Goal: Browse casually: Explore the website without a specific task or goal

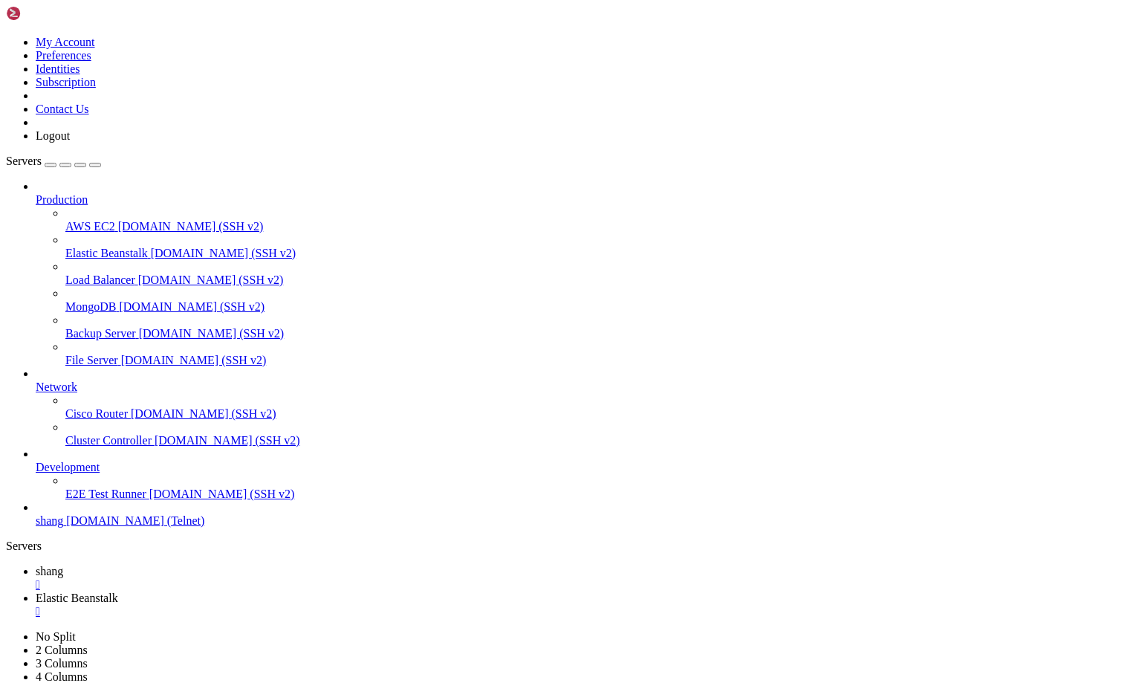
scroll to position [6230, 0]
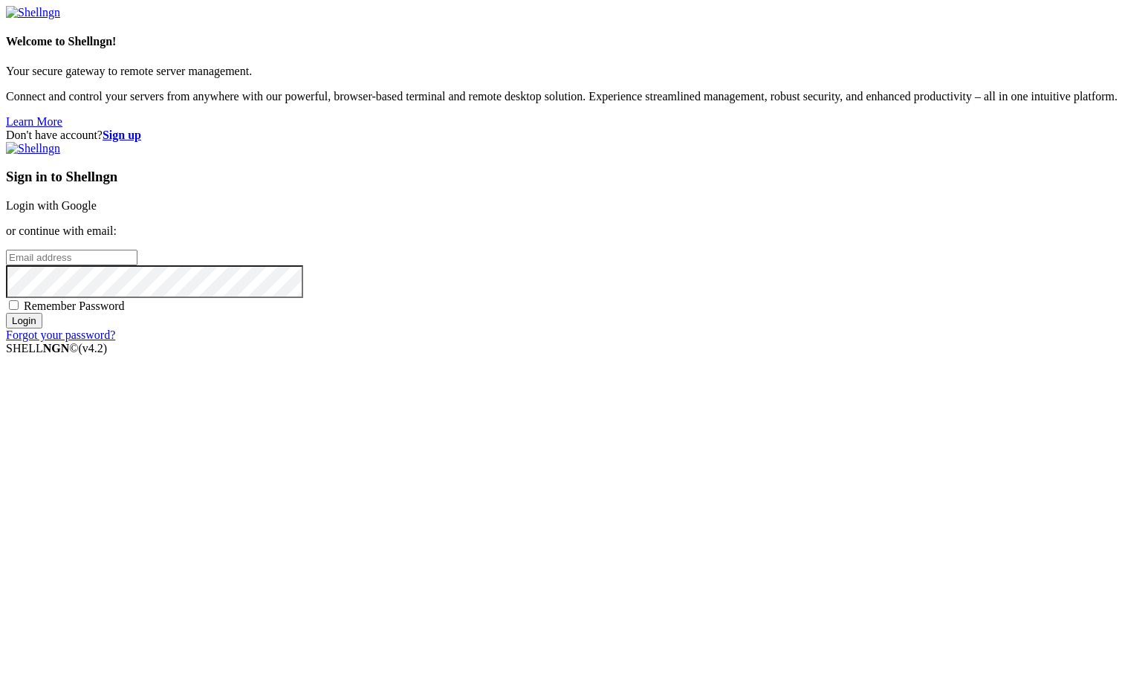
click at [97, 212] on link "Login with Google" at bounding box center [51, 205] width 91 height 13
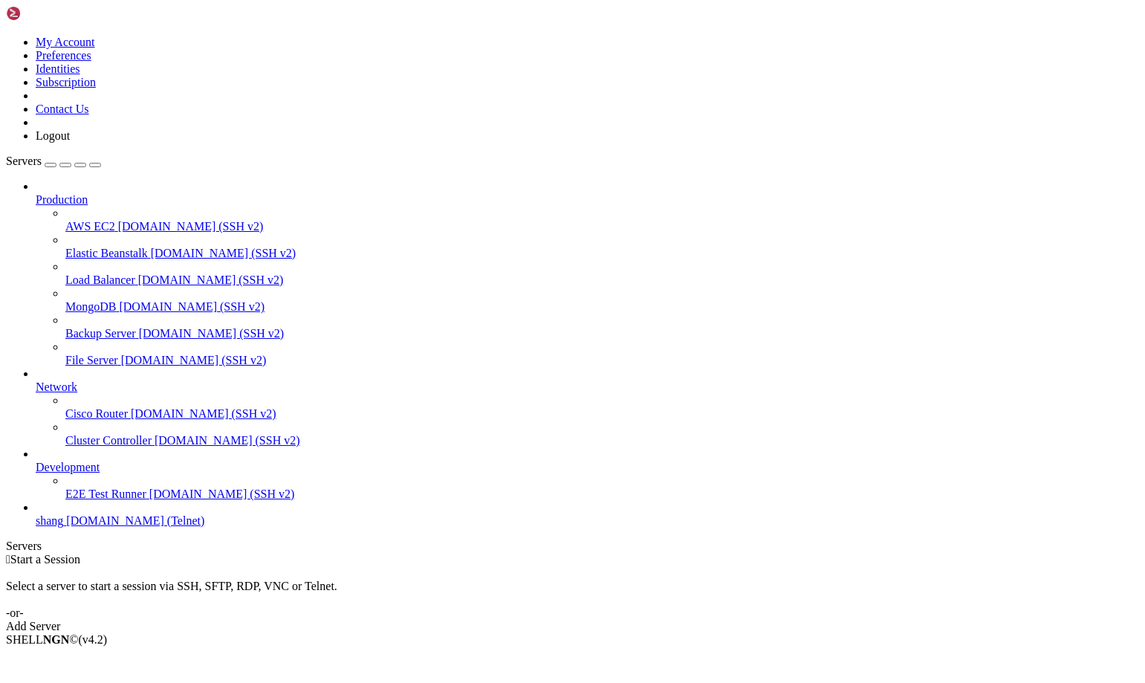
click at [63, 527] on span "shang" at bounding box center [49, 520] width 27 height 13
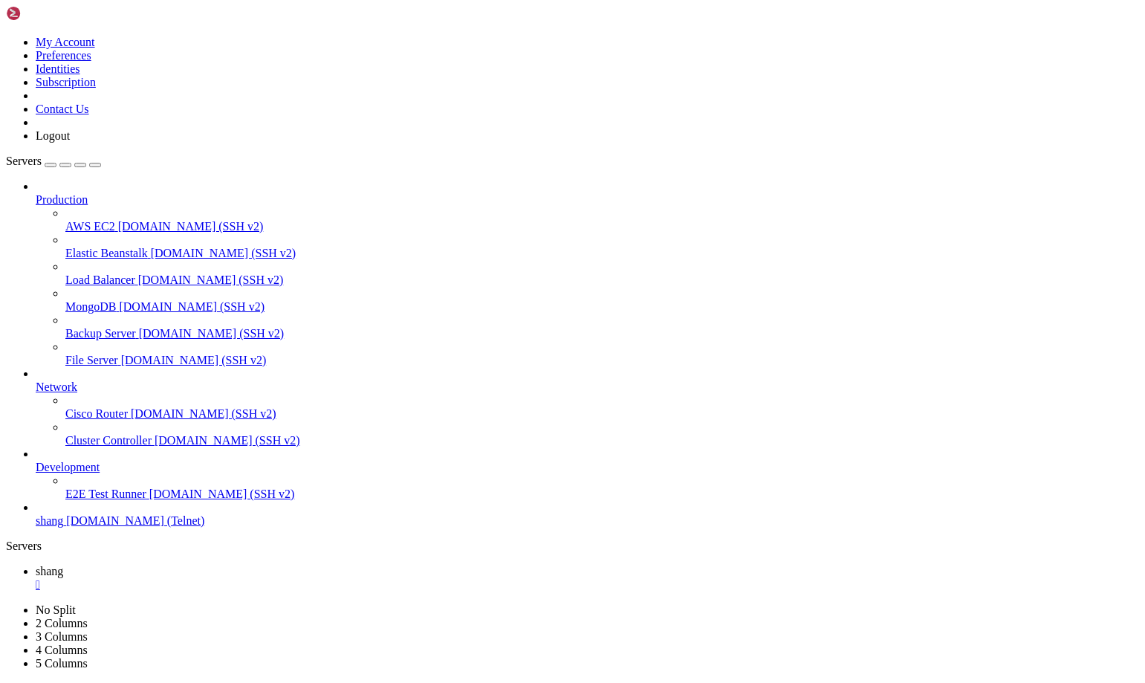
scroll to position [2151, 0]
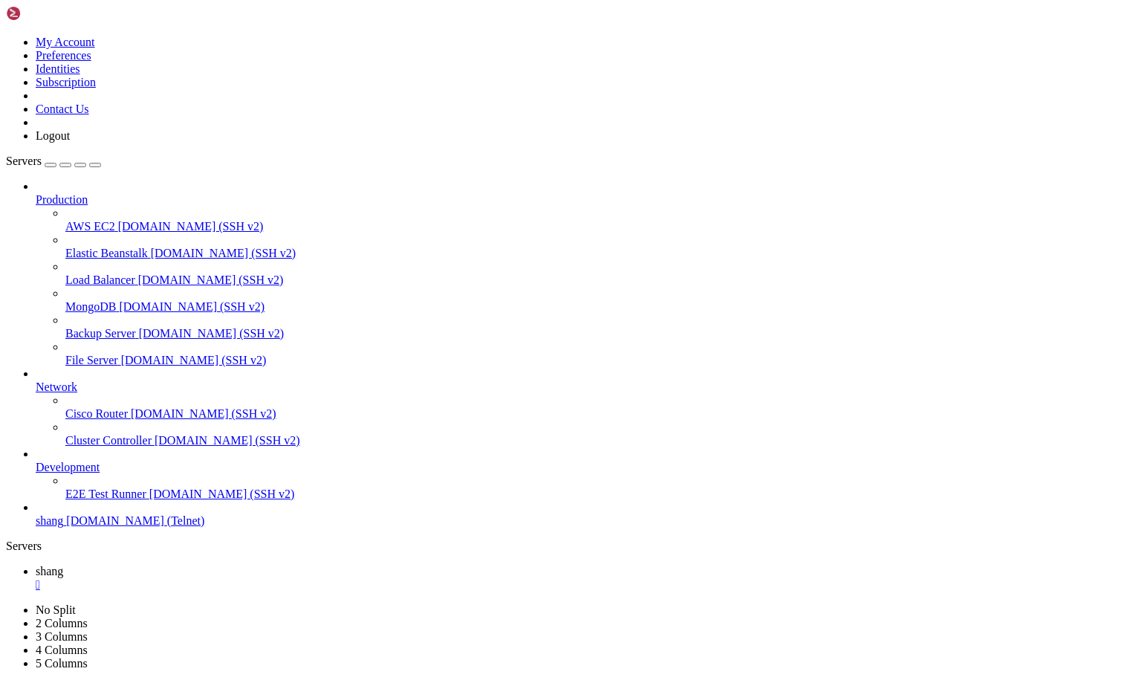
scroll to position [5450, 0]
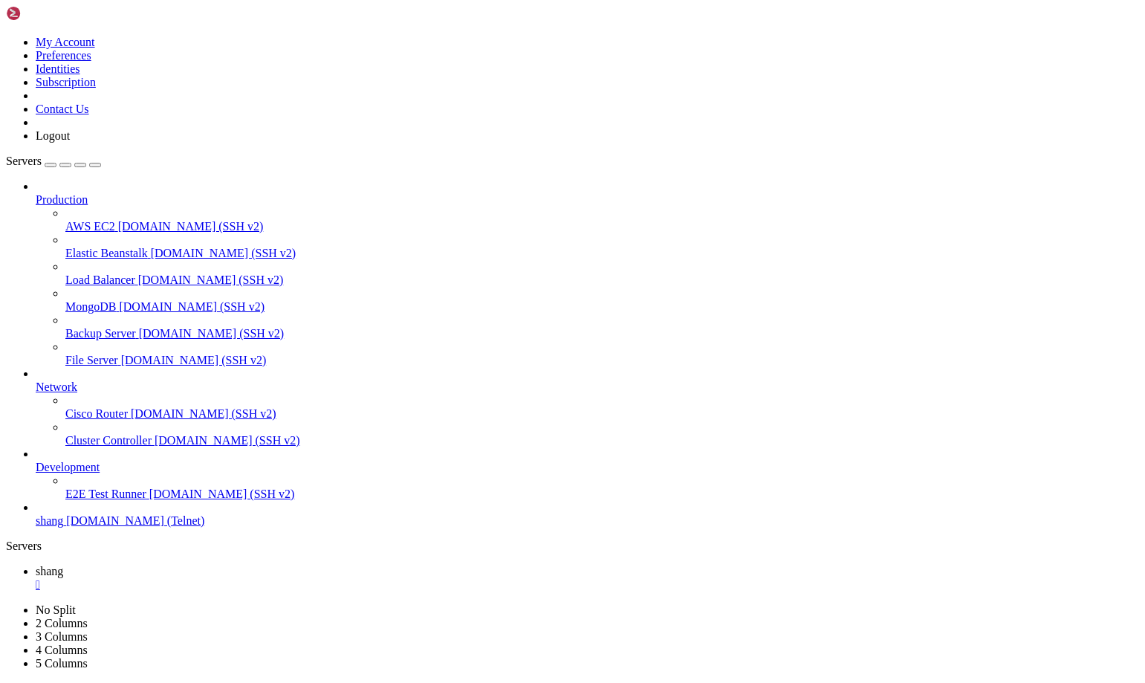
drag, startPoint x: 961, startPoint y: 1411, endPoint x: 1138, endPoint y: 1497, distance: 196.7
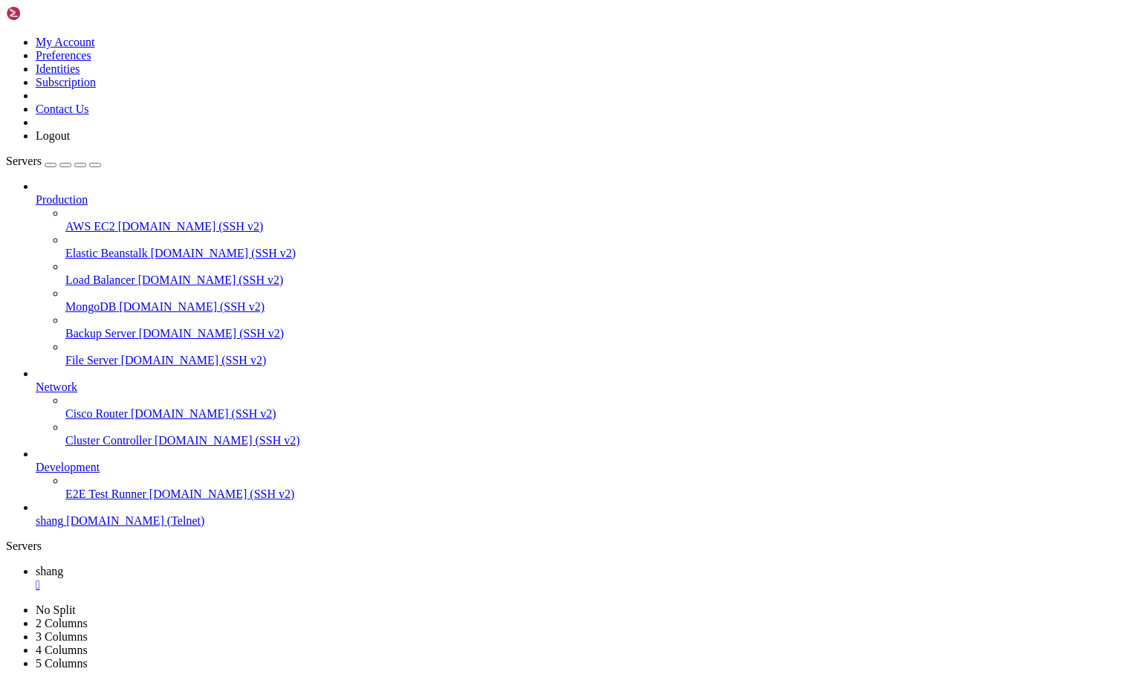
scroll to position [9350, 0]
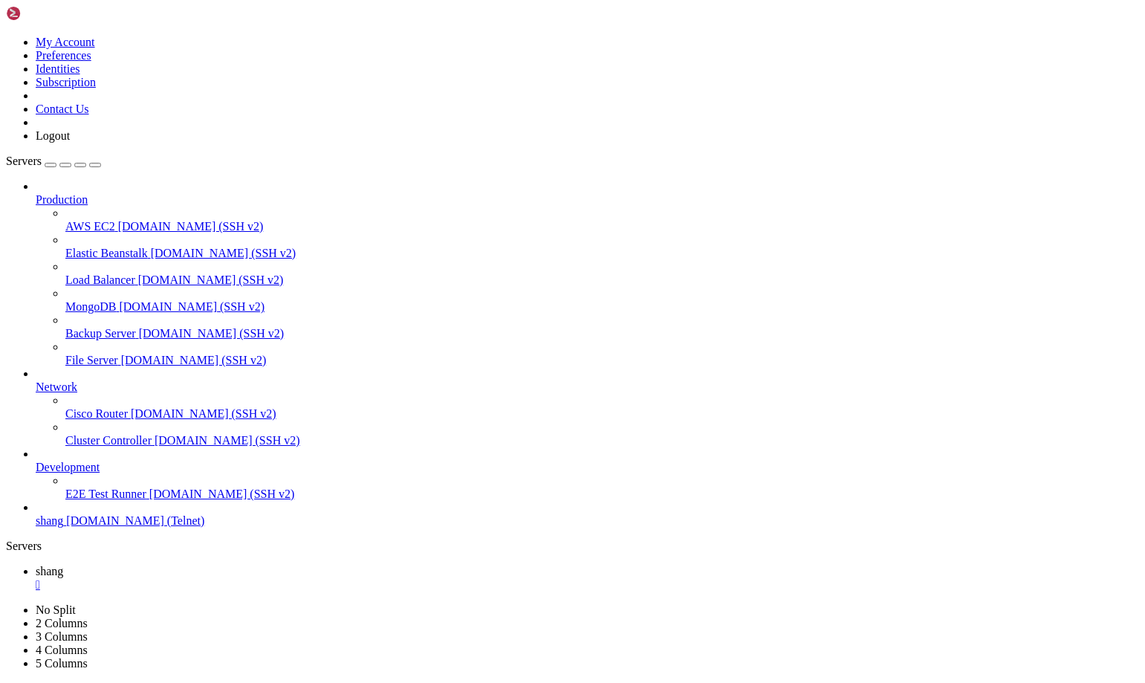
scroll to position [9406, 0]
drag, startPoint x: 957, startPoint y: 1426, endPoint x: 957, endPoint y: 1418, distance: 8.2
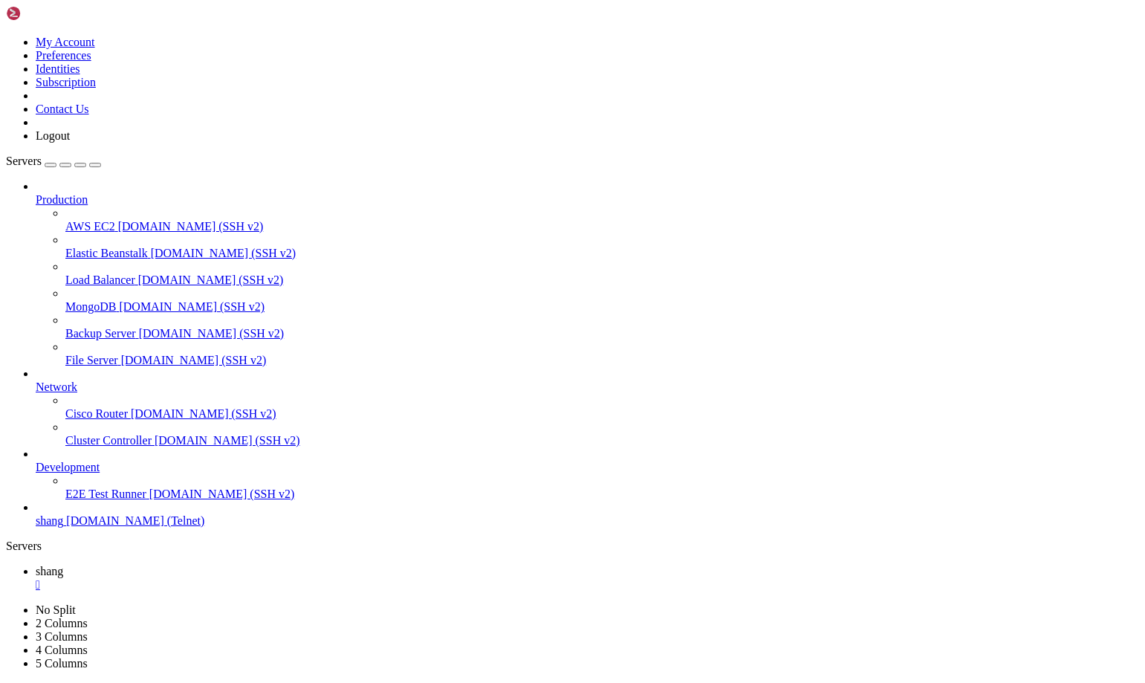
drag, startPoint x: 125, startPoint y: 981, endPoint x: 50, endPoint y: 976, distance: 75.2
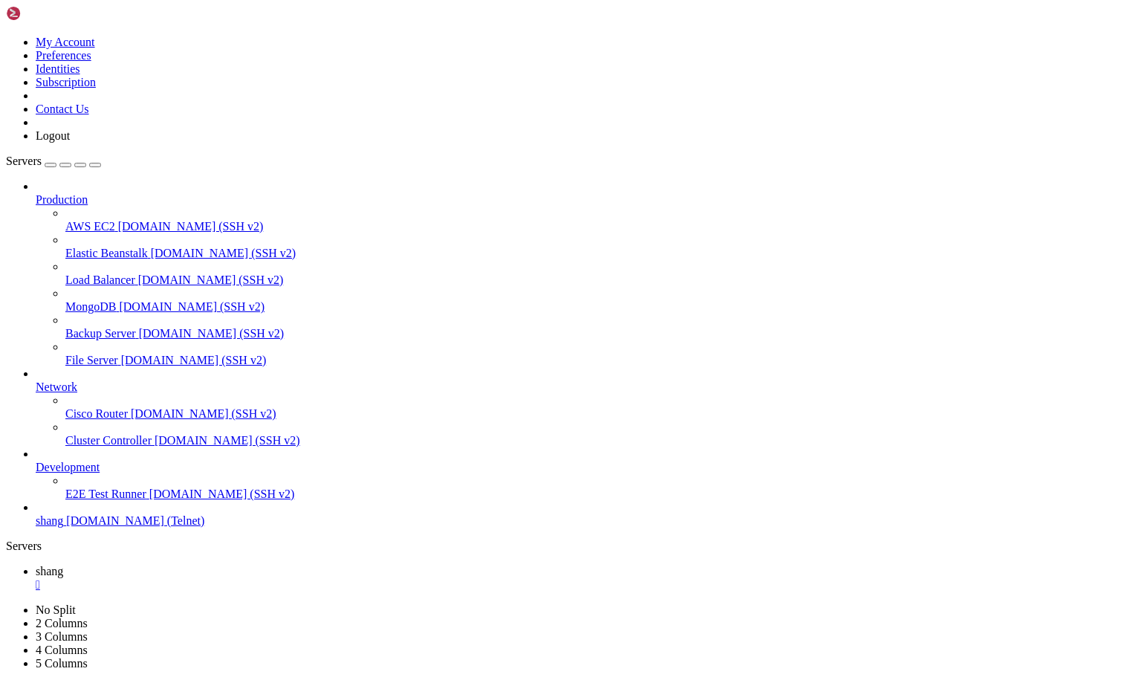
drag, startPoint x: 123, startPoint y: 984, endPoint x: 13, endPoint y: 986, distance: 110.0
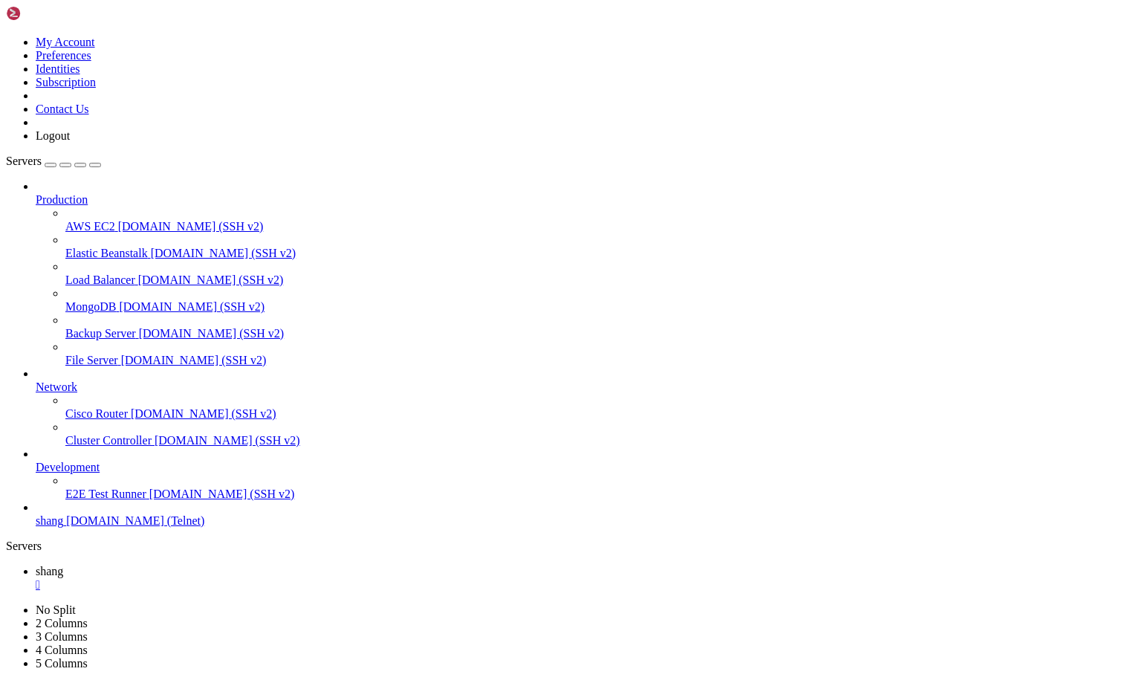
drag, startPoint x: 170, startPoint y: 1432, endPoint x: 201, endPoint y: 1429, distance: 31.3
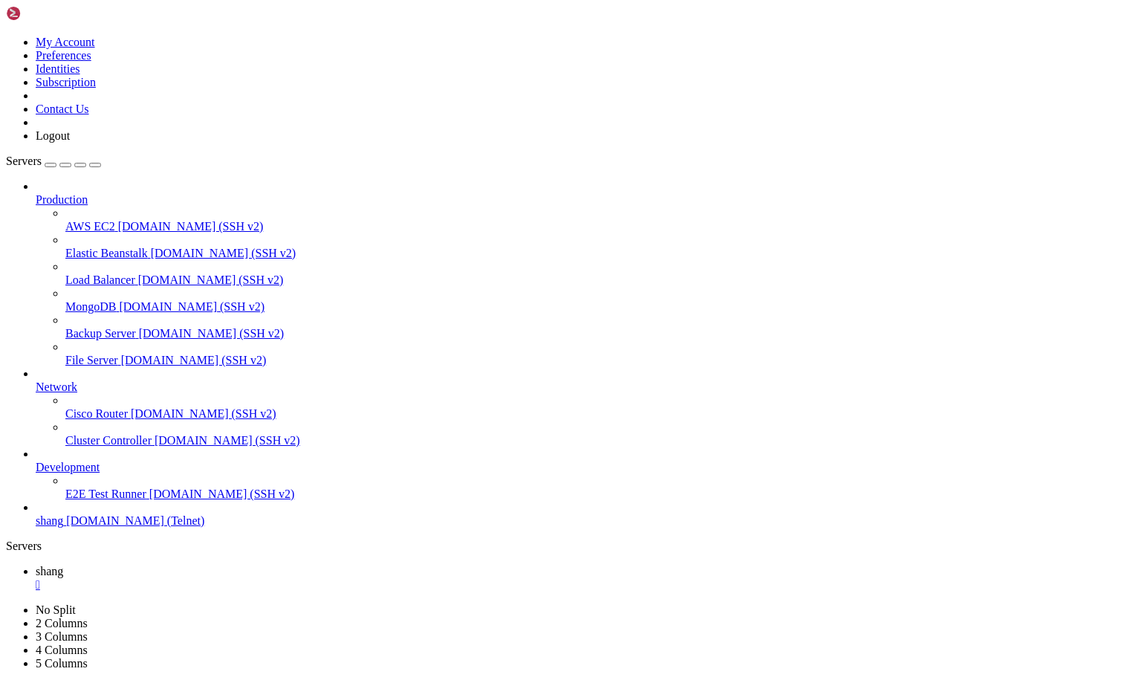
scroll to position [16416, 0]
drag, startPoint x: 963, startPoint y: 1385, endPoint x: 1134, endPoint y: 1507, distance: 210.9
drag, startPoint x: 82, startPoint y: 1005, endPoint x: 12, endPoint y: 1005, distance: 70.6
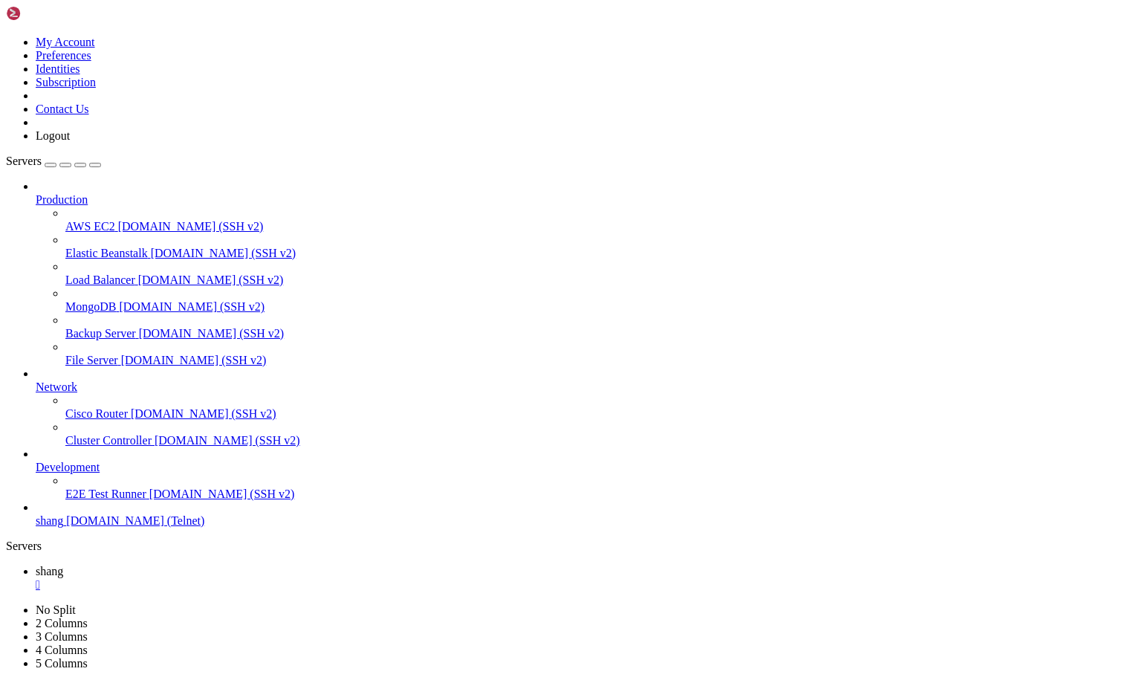
scroll to position [17218, 0]
drag, startPoint x: 43, startPoint y: 1429, endPoint x: 130, endPoint y: 1432, distance: 87.0
drag, startPoint x: 102, startPoint y: 1412, endPoint x: 261, endPoint y: 1409, distance: 159.0
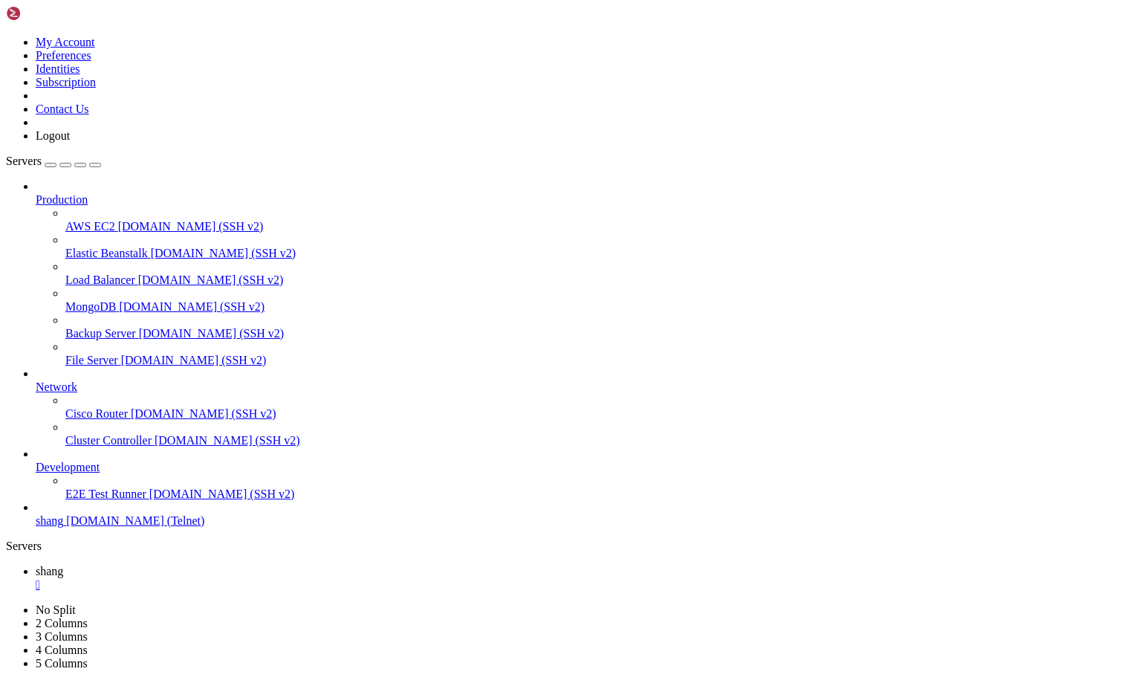
drag, startPoint x: 13, startPoint y: 1418, endPoint x: 157, endPoint y: 1419, distance: 143.4
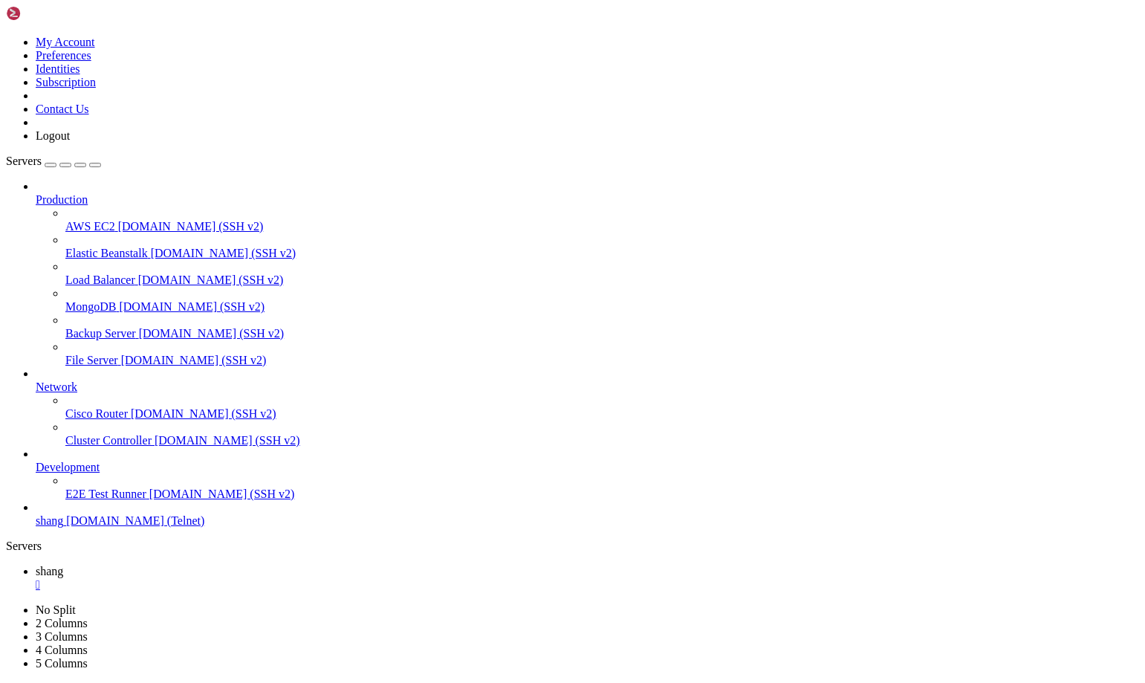
drag, startPoint x: 32, startPoint y: 1099, endPoint x: 26, endPoint y: 1106, distance: 8.9
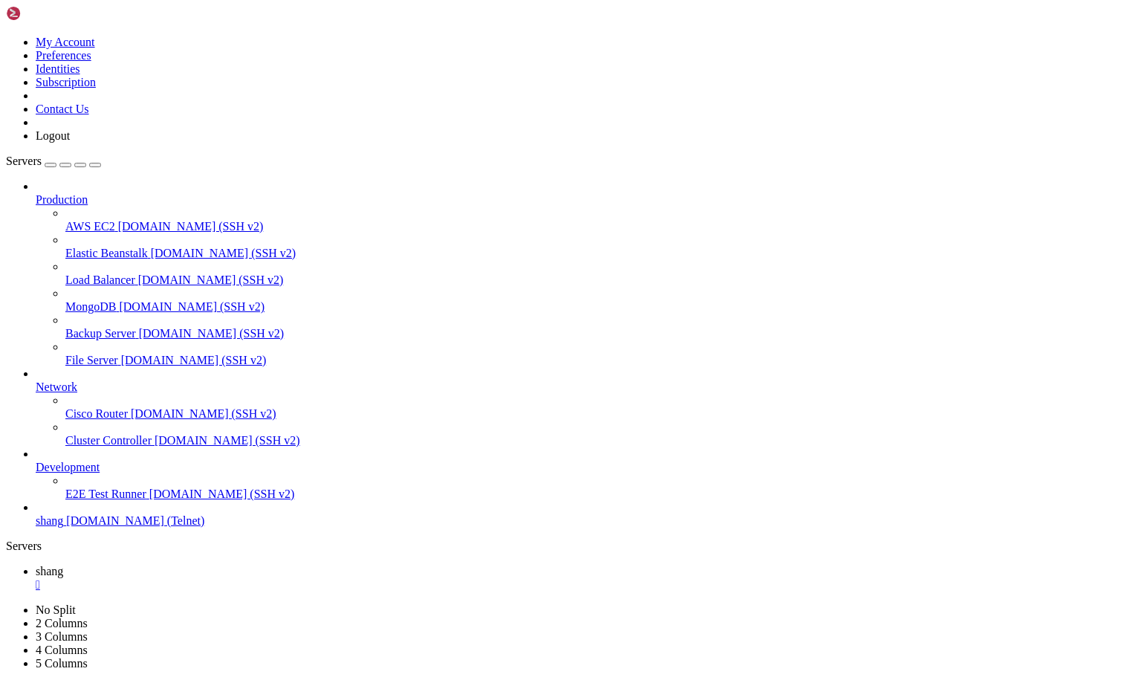
scroll to position [22768, 0]
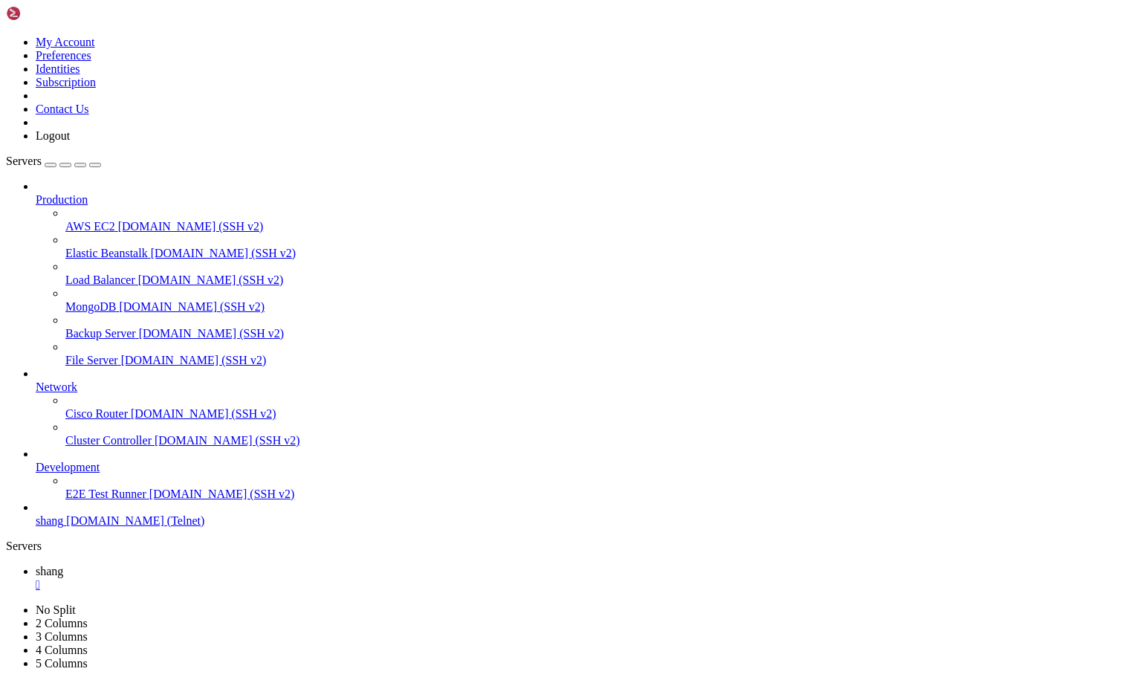
scroll to position [26356, 0]
